Goal: Use online tool/utility: Utilize a website feature to perform a specific function

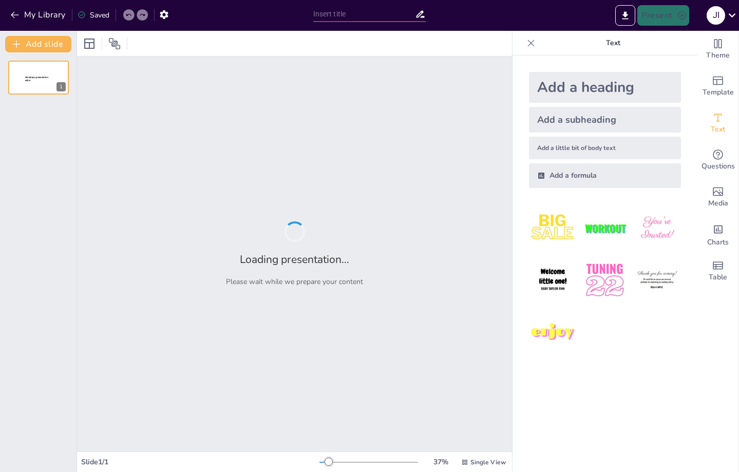
type input "Imported Presentación2.pptx"
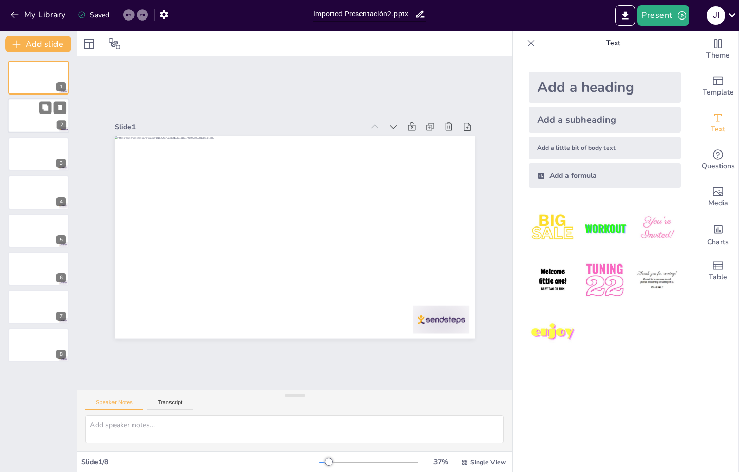
click at [13, 113] on div at bounding box center [39, 116] width 62 height 35
click at [35, 144] on div at bounding box center [39, 154] width 62 height 35
click at [33, 165] on div at bounding box center [39, 154] width 62 height 35
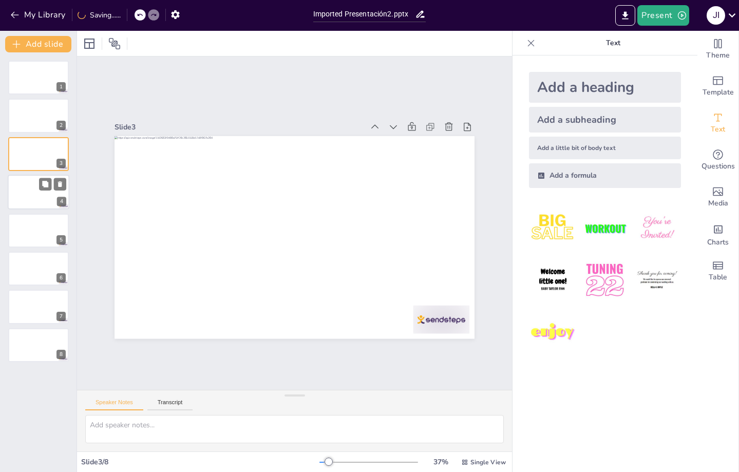
click at [38, 193] on div at bounding box center [39, 192] width 62 height 35
click at [36, 224] on div at bounding box center [39, 230] width 62 height 35
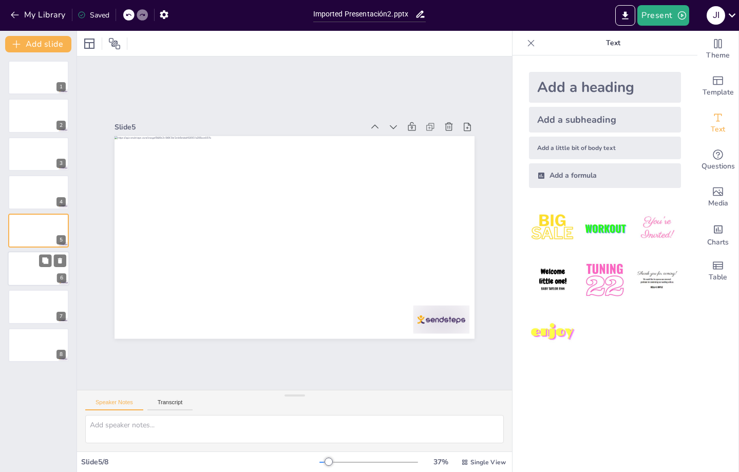
drag, startPoint x: 31, startPoint y: 247, endPoint x: 31, endPoint y: 257, distance: 10.3
click at [30, 247] on div "5" at bounding box center [38, 231] width 61 height 34
drag, startPoint x: 33, startPoint y: 267, endPoint x: 39, endPoint y: 293, distance: 26.8
click at [37, 278] on div at bounding box center [38, 269] width 61 height 34
click at [38, 302] on div "1 2 3 4 5 6 7 8" at bounding box center [38, 212] width 77 height 302
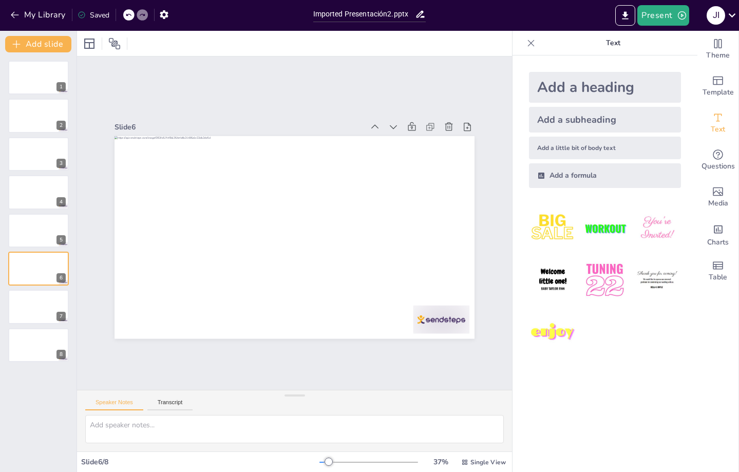
click at [33, 327] on div "1 2 3 4 5 6 7 8" at bounding box center [38, 212] width 77 height 302
drag, startPoint x: 168, startPoint y: 430, endPoint x: 183, endPoint y: 427, distance: 15.1
click at [168, 431] on textarea at bounding box center [294, 429] width 419 height 28
type textarea "mejora todo"
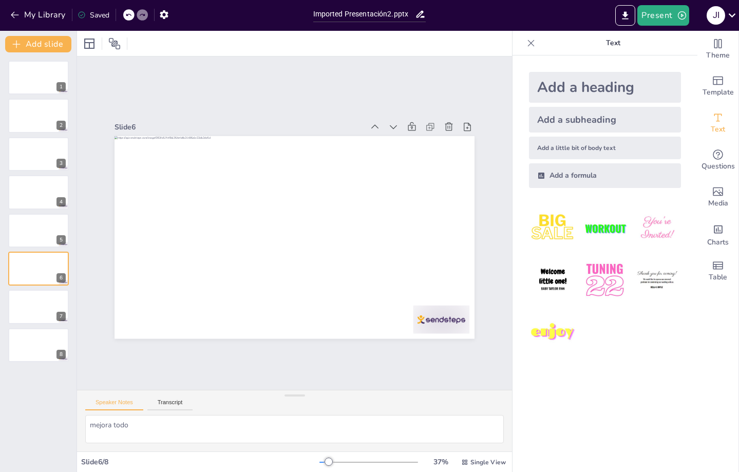
scroll to position [13, 0]
